Goal: Communication & Community: Answer question/provide support

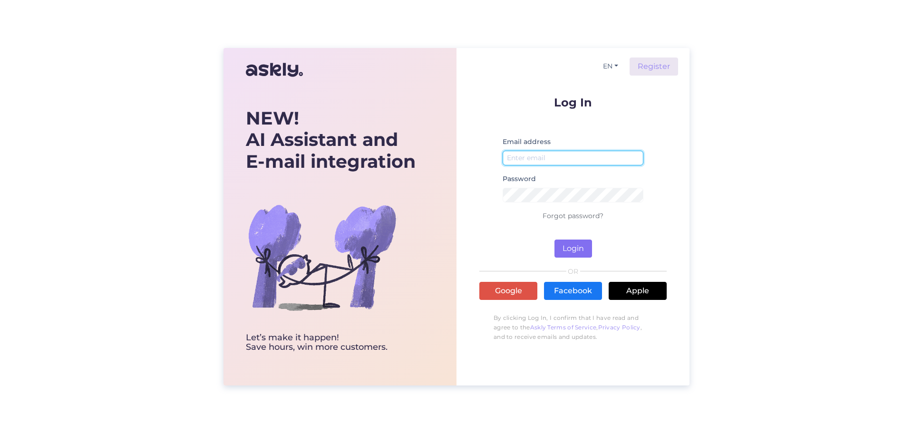
type input "[EMAIL_ADDRESS][DOMAIN_NAME]"
click at [572, 245] on button "Login" at bounding box center [573, 249] width 38 height 18
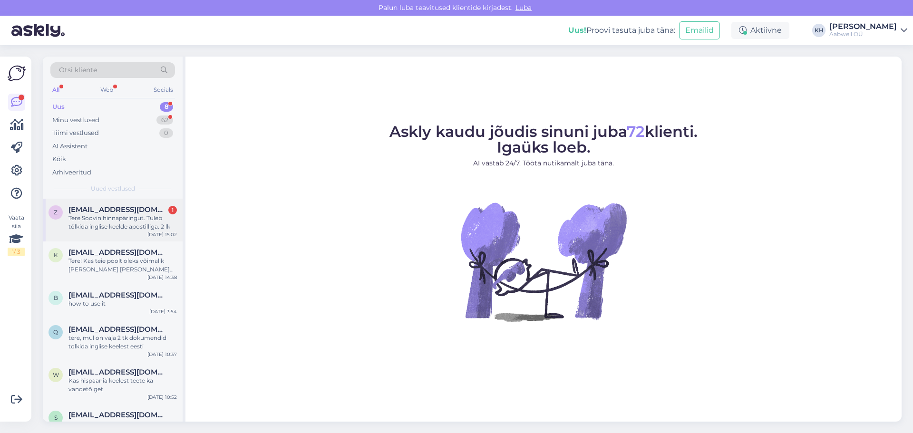
drag, startPoint x: 106, startPoint y: 213, endPoint x: 151, endPoint y: 235, distance: 49.5
click at [107, 213] on span "[EMAIL_ADDRESS][DOMAIN_NAME]" at bounding box center [117, 209] width 99 height 9
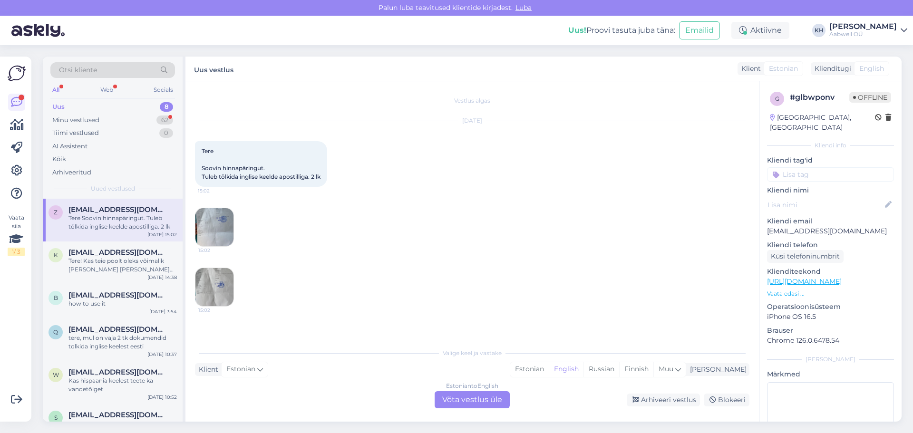
click at [870, 69] on span "English" at bounding box center [871, 69] width 25 height 10
click at [836, 71] on div "Klienditugi" at bounding box center [830, 69] width 40 height 10
click at [548, 368] on div "Estonian" at bounding box center [529, 369] width 38 height 14
click at [452, 401] on div "Estonian to Estonian Võta vestlus üle" at bounding box center [471, 399] width 75 height 17
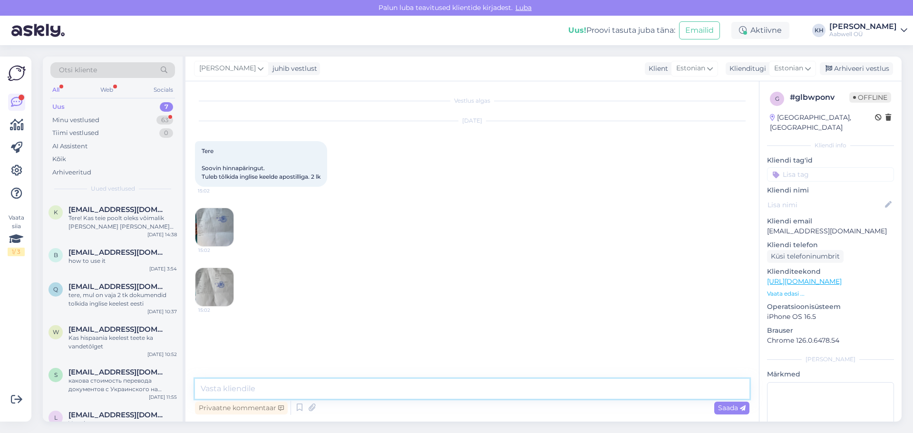
click at [240, 391] on textarea at bounding box center [472, 389] width 554 height 20
type textarea "[PERSON_NAME] ei paku apostillimist. Eesti vandetõlgid leiate [DOMAIN_NAME] leh…"
click at [728, 408] on span "Saada" at bounding box center [732, 408] width 28 height 9
